Goal: Task Accomplishment & Management: Complete application form

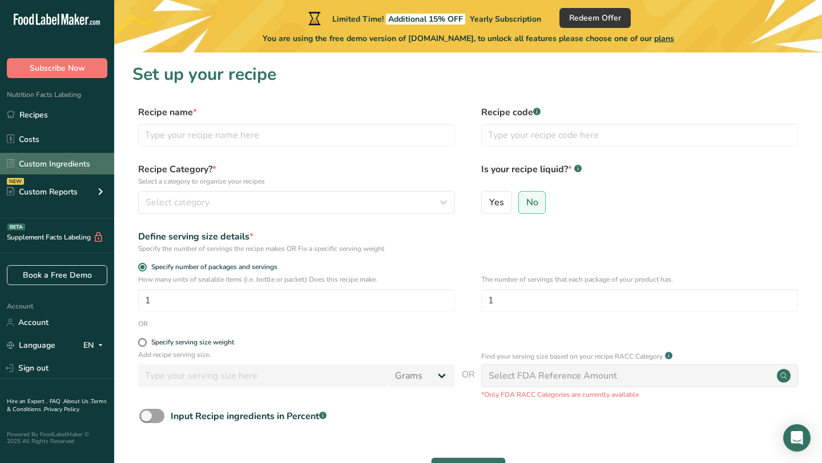
click at [75, 155] on link "Custom Ingredients" at bounding box center [57, 164] width 114 height 22
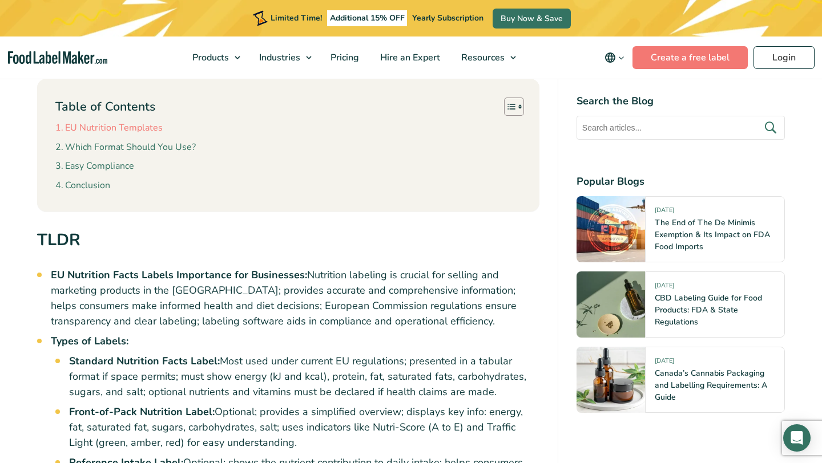
click at [153, 122] on link "EU Nutrition Templates" at bounding box center [108, 128] width 107 height 15
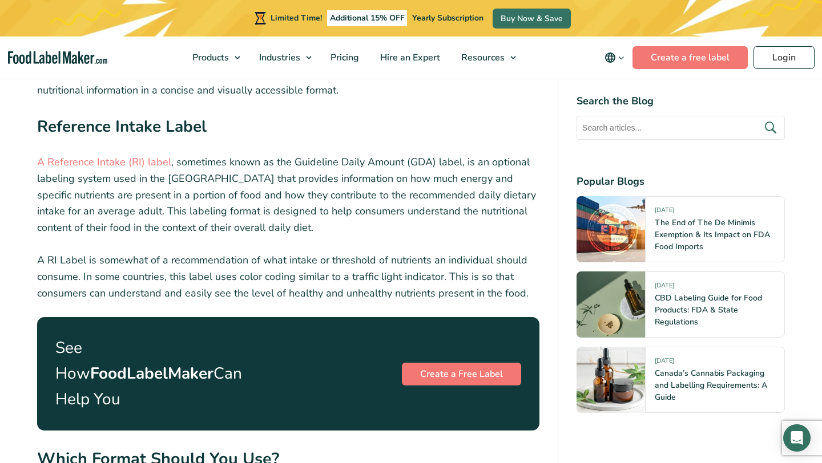
scroll to position [2580, 0]
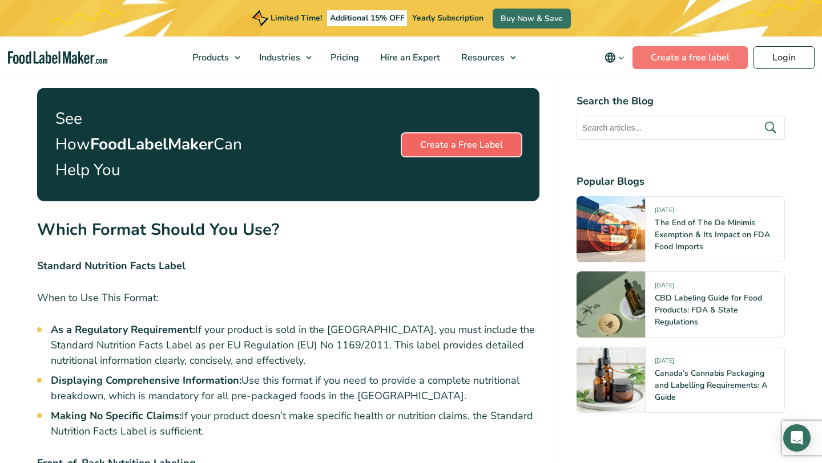
click at [451, 134] on link "Create a Free Label" at bounding box center [461, 145] width 119 height 23
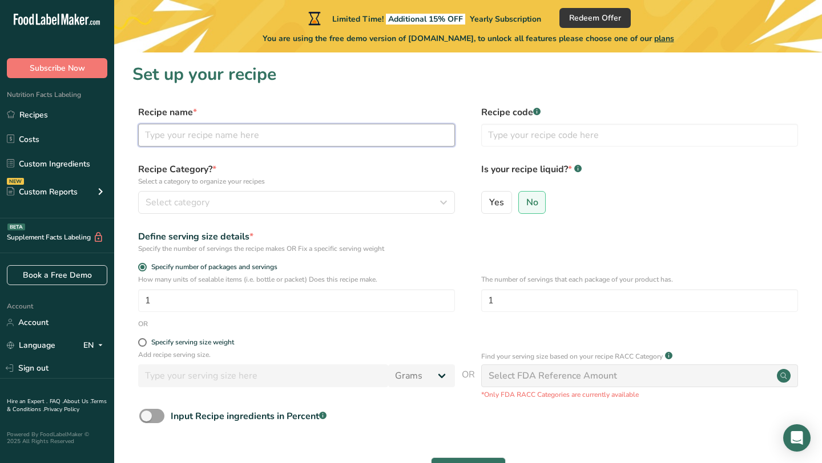
click at [382, 139] on input "text" at bounding box center [296, 135] width 317 height 23
type input "banana water"
click at [551, 141] on input "text" at bounding box center [639, 135] width 317 height 23
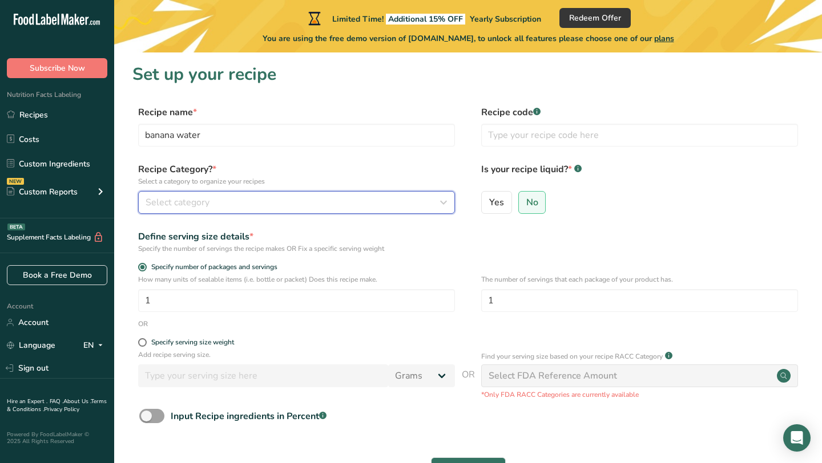
click at [395, 203] on div "Select category" at bounding box center [292, 203] width 295 height 14
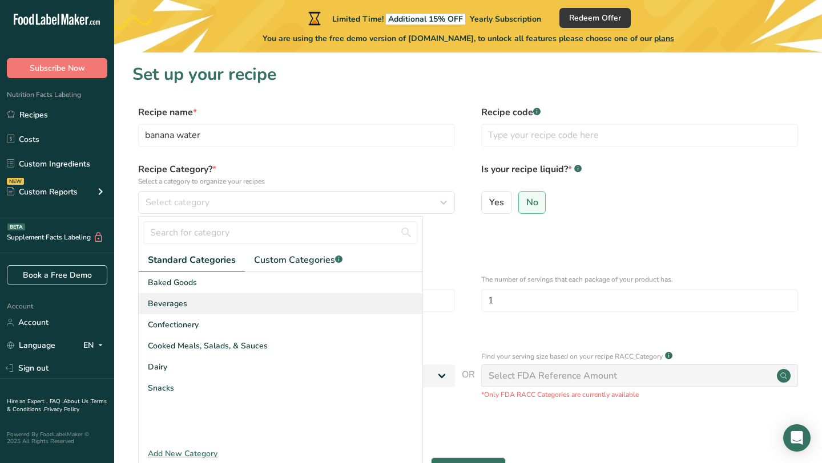
click at [331, 306] on div "Beverages" at bounding box center [281, 303] width 284 height 21
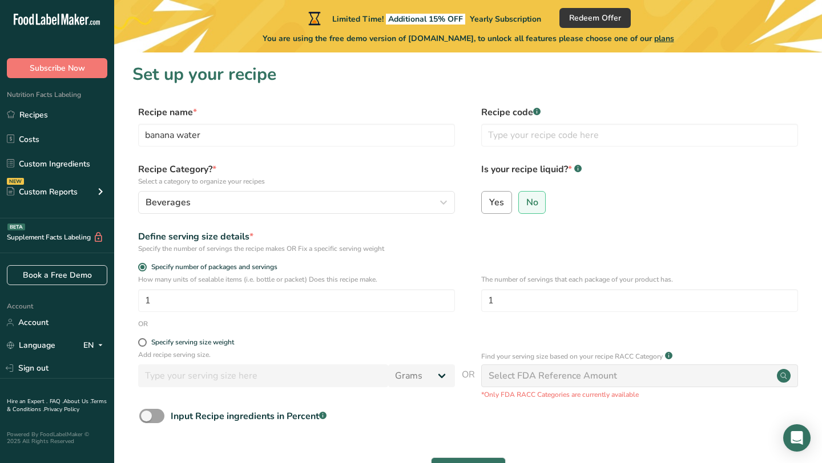
click at [499, 209] on label "Yes" at bounding box center [496, 202] width 31 height 23
click at [489, 206] on input "Yes" at bounding box center [485, 202] width 7 height 7
radio input "true"
radio input "false"
select select "22"
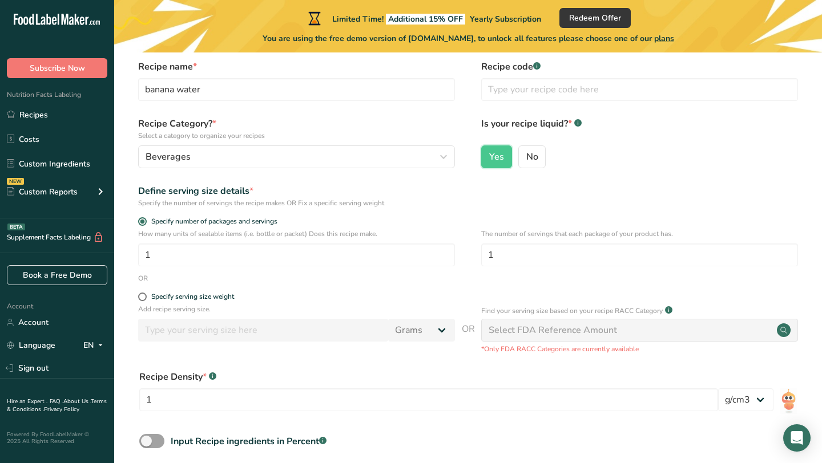
scroll to position [46, 0]
click at [216, 294] on div "Specify serving size weight" at bounding box center [192, 296] width 83 height 9
click at [145, 294] on input "Specify serving size weight" at bounding box center [141, 296] width 7 height 7
radio input "true"
radio input "false"
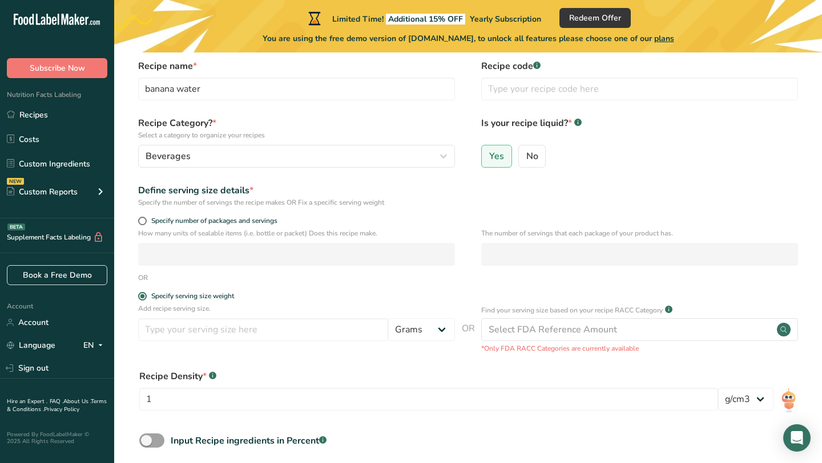
click at [173, 228] on p "How many units of sealable items (i.e. bottle or packet) Does this recipe make." at bounding box center [296, 233] width 317 height 10
click at [175, 222] on span "Specify number of packages and servings" at bounding box center [212, 221] width 131 height 9
click at [145, 222] on input "Specify number of packages and servings" at bounding box center [141, 220] width 7 height 7
radio input "true"
radio input "false"
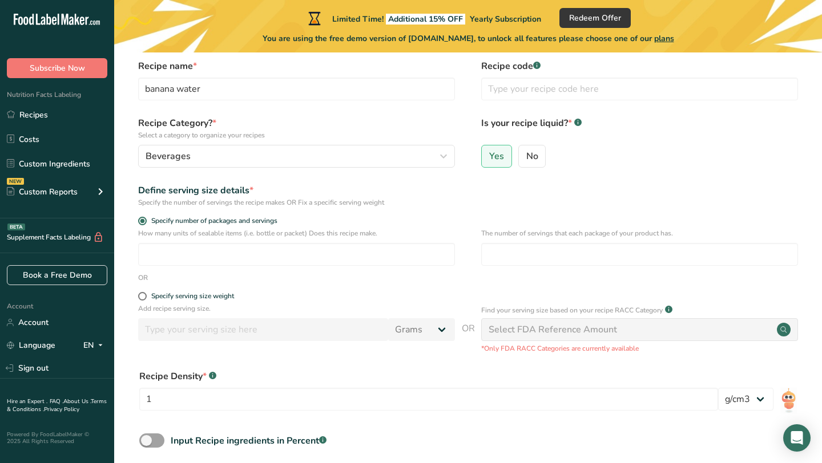
click at [190, 269] on div "How many units of sealable items (i.e. bottle or packet) Does this recipe make.…" at bounding box center [467, 250] width 671 height 45
click at [190, 262] on input "number" at bounding box center [296, 254] width 317 height 23
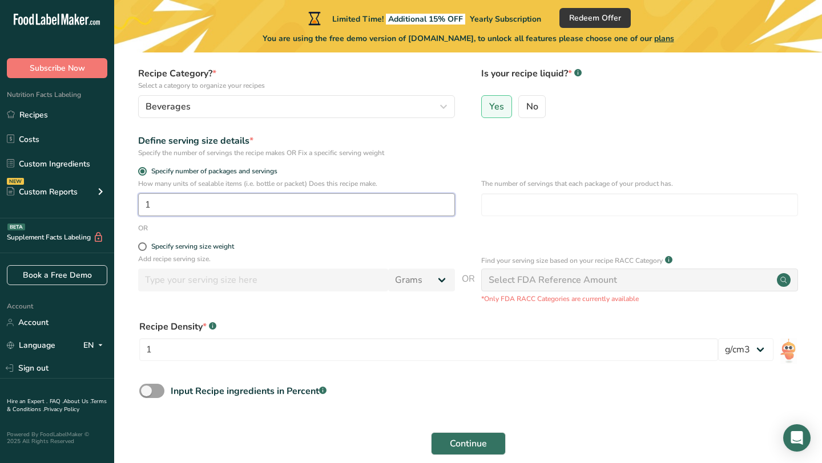
scroll to position [149, 0]
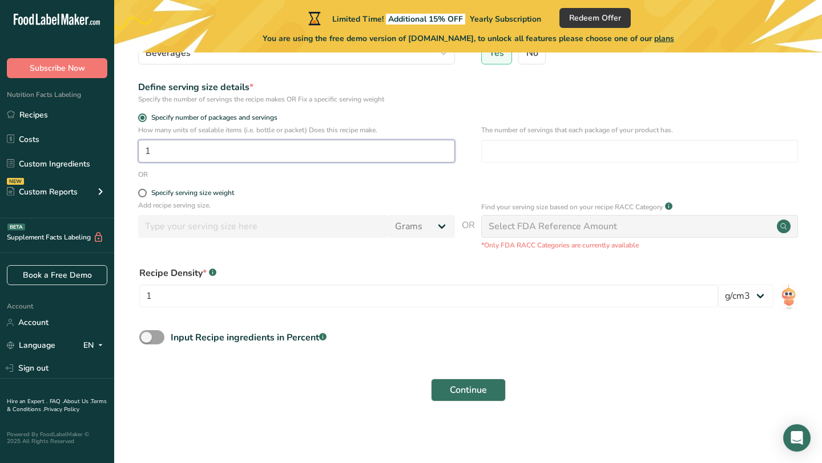
type input "1"
click at [629, 223] on div "Select FDA Reference Amount" at bounding box center [639, 226] width 317 height 23
click at [755, 225] on div "Select FDA Reference Amount" at bounding box center [639, 226] width 317 height 23
click at [476, 228] on div "Add recipe serving size. Grams kg mg mcg lb oz l mL fl oz tbsp tsp cup qt gallo…" at bounding box center [467, 225] width 671 height 50
click at [487, 391] on button "Continue" at bounding box center [468, 390] width 75 height 23
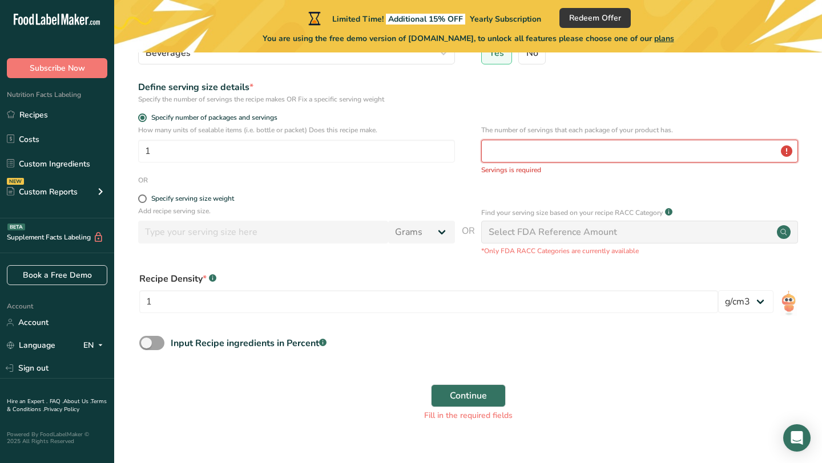
click at [550, 153] on input "number" at bounding box center [639, 151] width 317 height 23
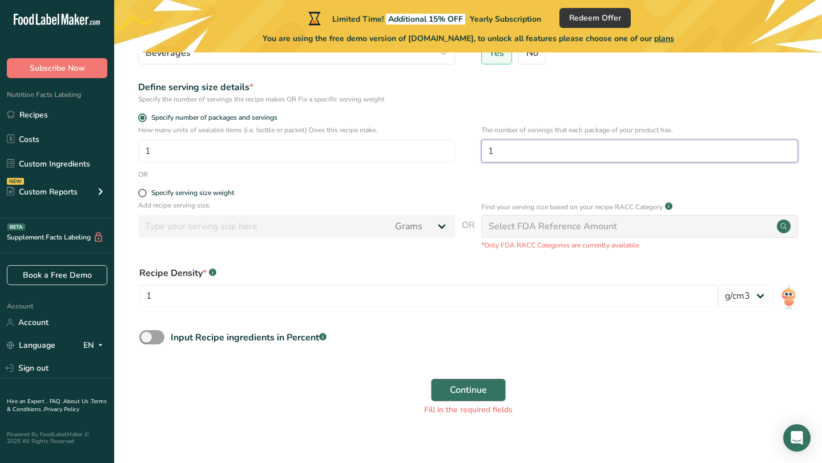
type input "1"
click at [484, 391] on span "Continue" at bounding box center [468, 390] width 37 height 14
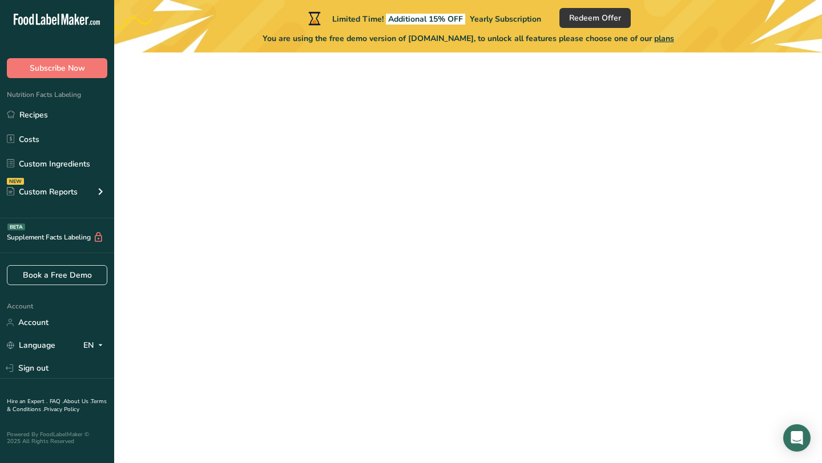
scroll to position [79, 0]
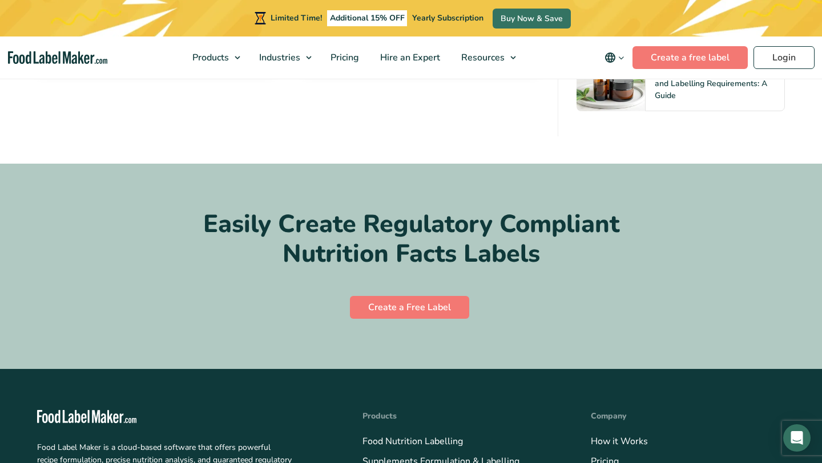
scroll to position [4342, 0]
